Goal: Check status: Check status

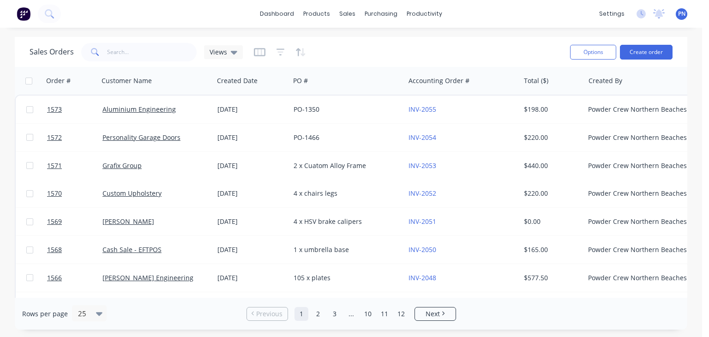
click at [158, 61] on div "Sales Orders Views" at bounding box center [296, 52] width 533 height 23
click at [153, 48] on input "text" at bounding box center [152, 52] width 90 height 18
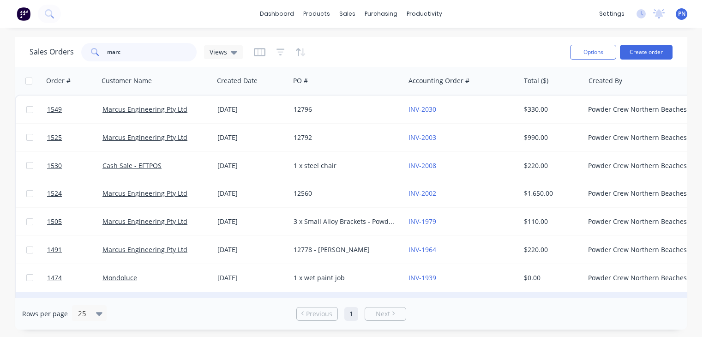
type input "marc"
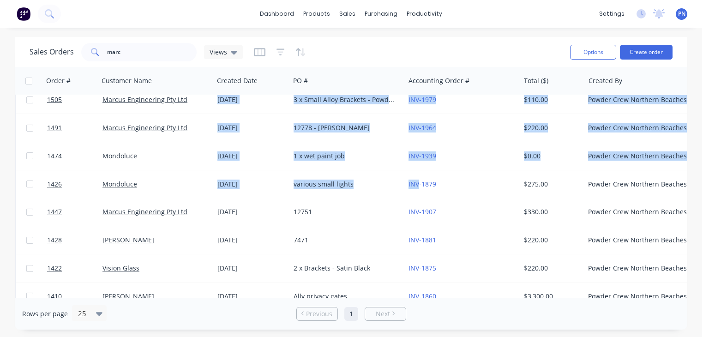
scroll to position [166, 0]
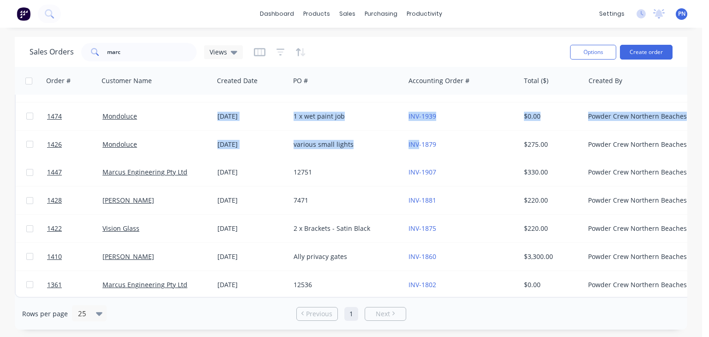
drag, startPoint x: 417, startPoint y: 292, endPoint x: 427, endPoint y: 294, distance: 10.4
click at [427, 294] on div "Order # Customer Name Created Date PO # Accounting Order # Total ($) Created By…" at bounding box center [351, 182] width 672 height 231
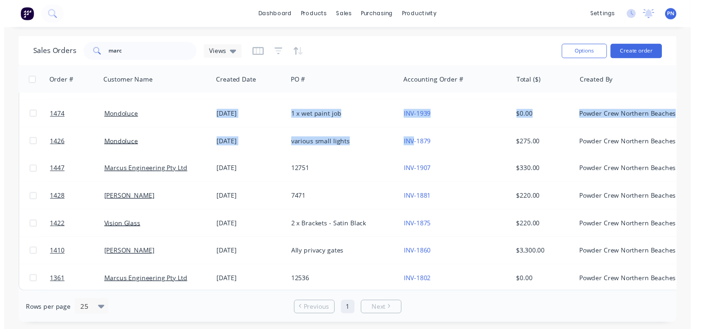
scroll to position [0, 0]
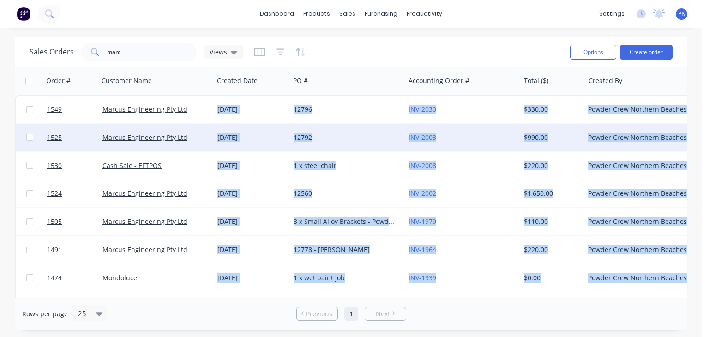
click at [494, 135] on div "INV-2003" at bounding box center [459, 137] width 102 height 9
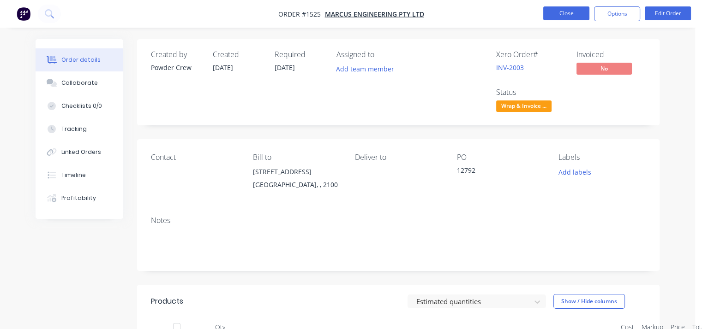
click at [563, 14] on button "Close" at bounding box center [566, 13] width 46 height 14
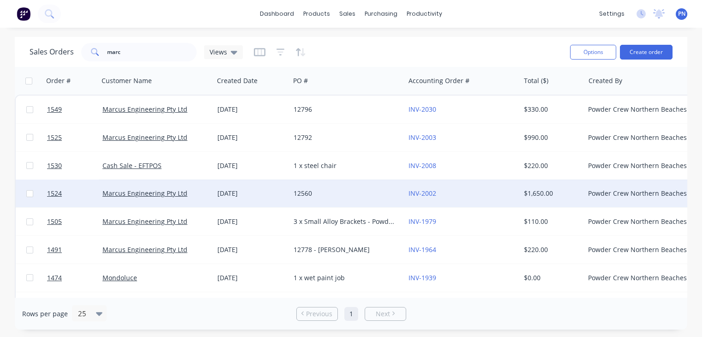
click at [492, 189] on div "INV-2002" at bounding box center [459, 193] width 102 height 9
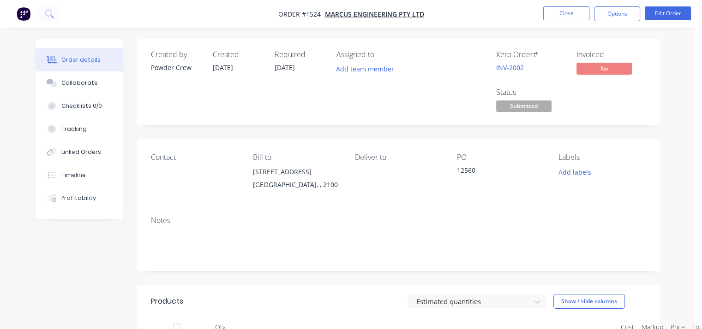
scroll to position [138, 0]
